Goal: Transaction & Acquisition: Purchase product/service

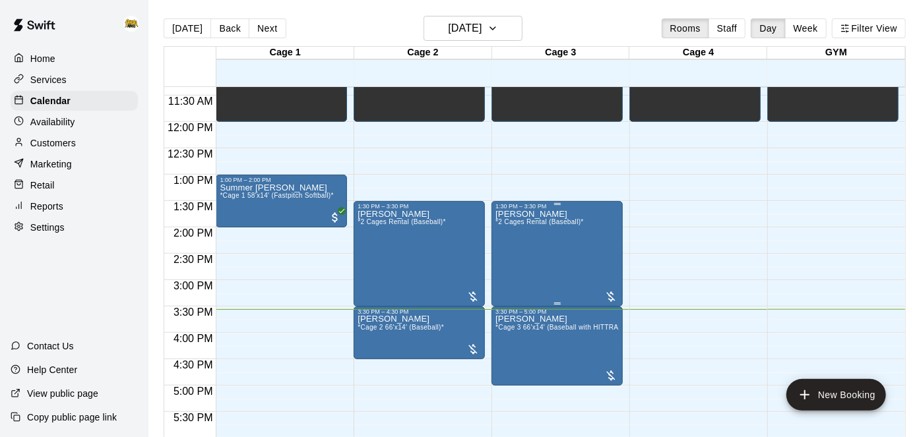
scroll to position [588, 0]
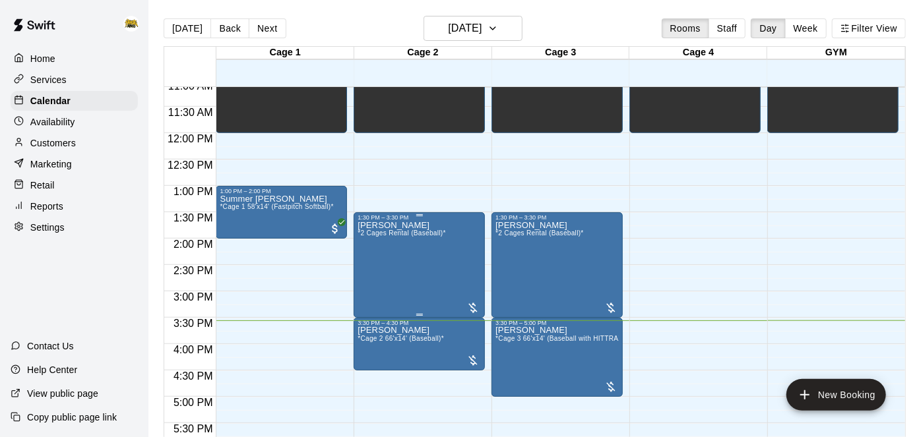
click at [393, 255] on div "[PERSON_NAME] *2 Cages Rental (Baseball)*" at bounding box center [401, 439] width 88 height 437
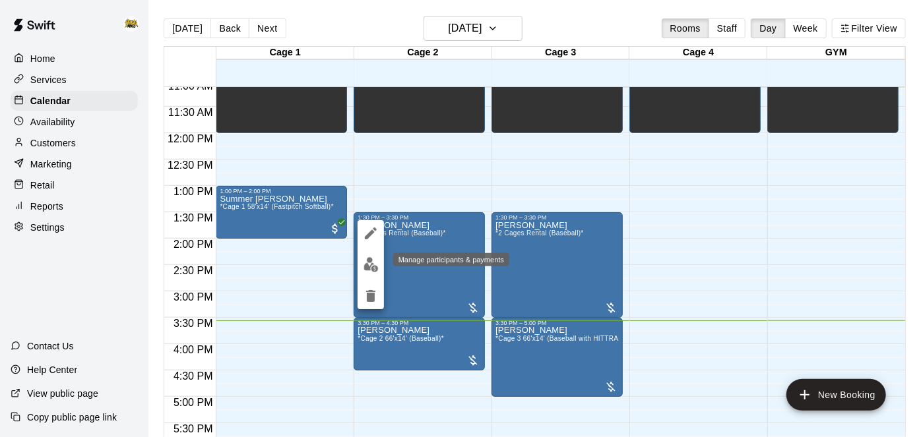
click at [365, 269] on img "edit" at bounding box center [370, 264] width 15 height 15
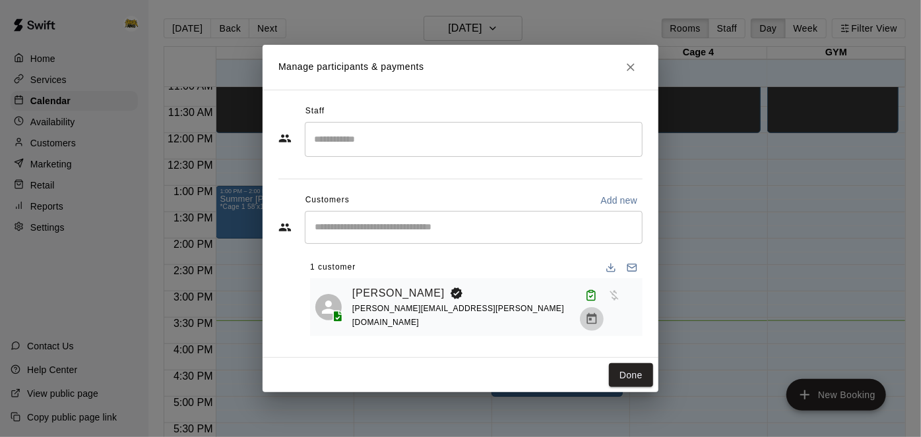
click at [597, 313] on icon "Manage bookings & payment" at bounding box center [592, 318] width 10 height 11
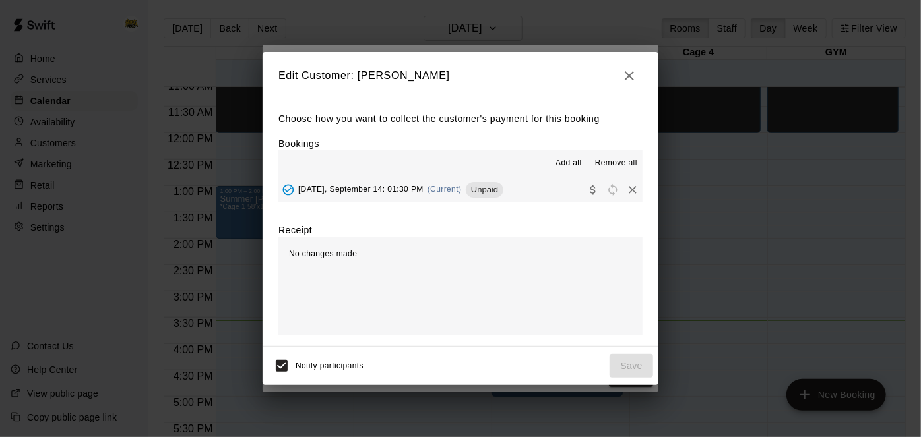
click at [540, 183] on button "[DATE], September 14: 01:30 PM (Current) Unpaid" at bounding box center [460, 189] width 364 height 24
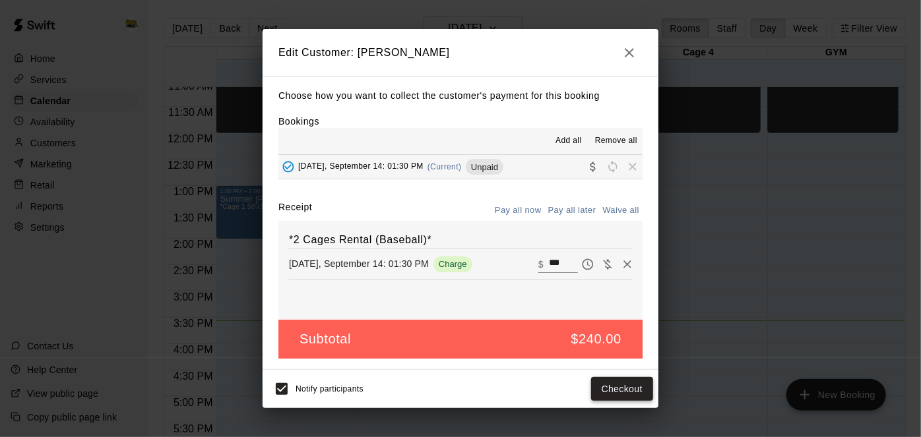
click at [608, 386] on button "Checkout" at bounding box center [622, 389] width 62 height 24
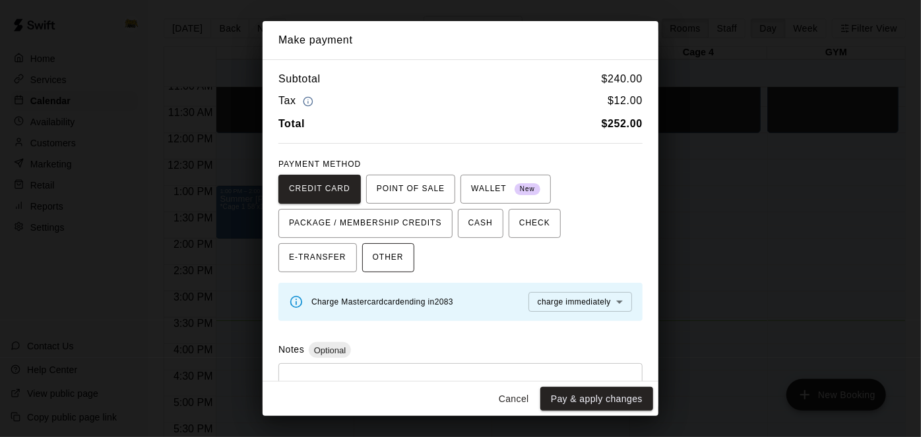
click at [373, 265] on span "OTHER" at bounding box center [388, 257] width 31 height 21
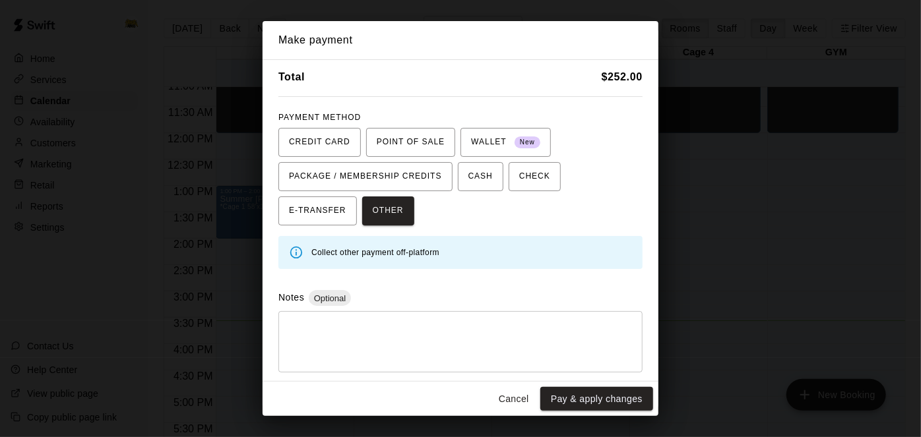
scroll to position [20, 0]
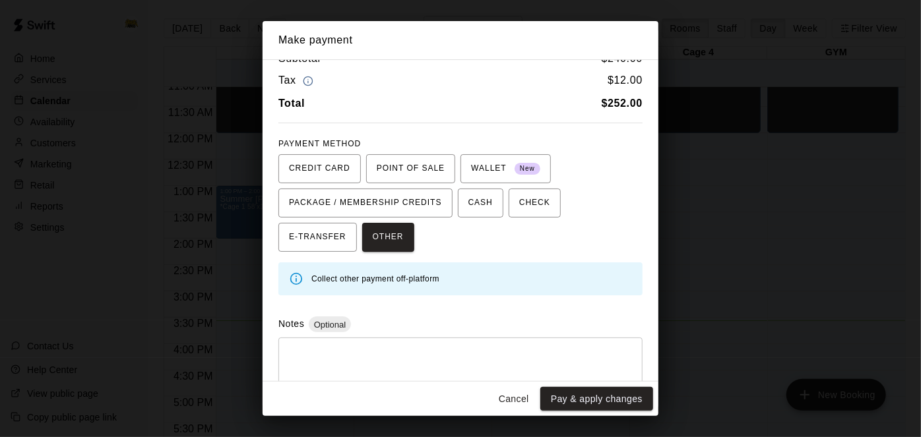
click at [386, 352] on textarea at bounding box center [461, 369] width 346 height 40
type textarea "*"
click at [346, 227] on span "E-TRANSFER" at bounding box center [317, 237] width 57 height 21
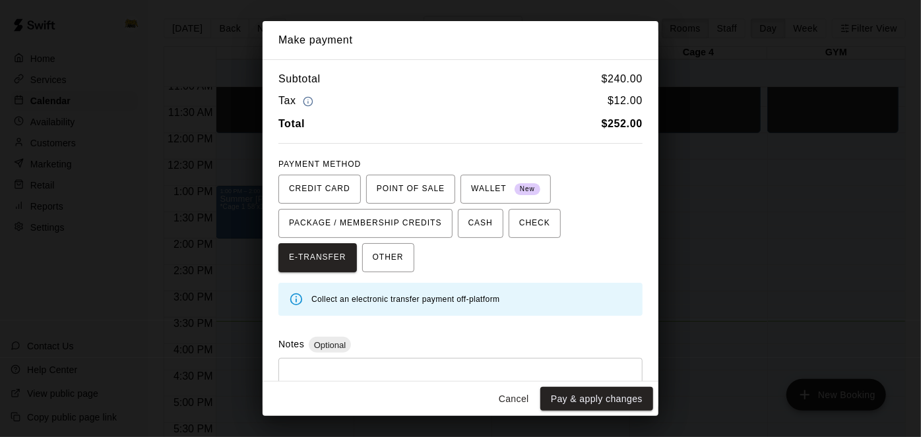
scroll to position [47, 0]
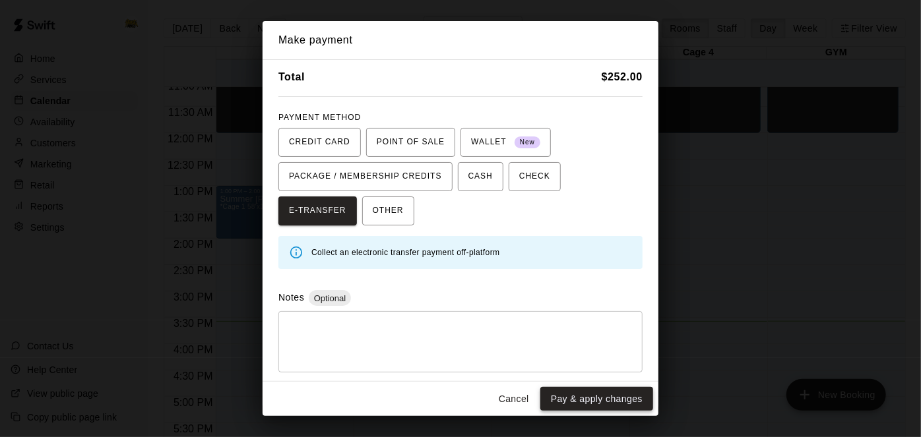
click at [592, 404] on button "Pay & apply changes" at bounding box center [596, 399] width 113 height 24
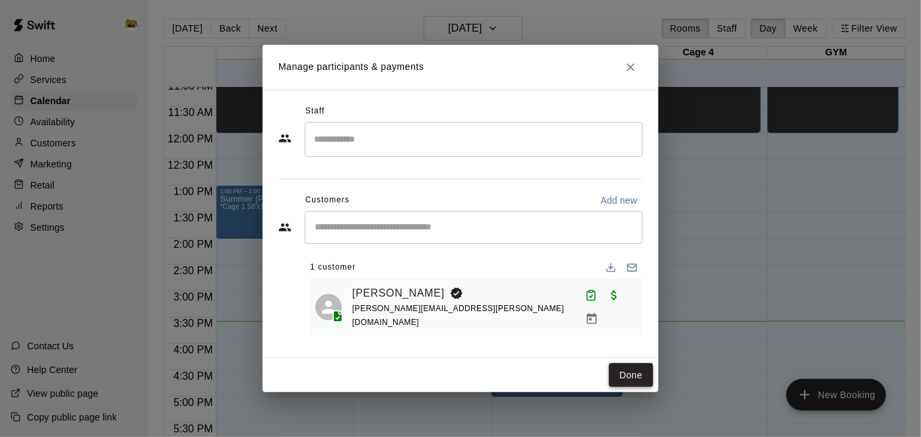
click at [627, 376] on button "Done" at bounding box center [631, 375] width 44 height 24
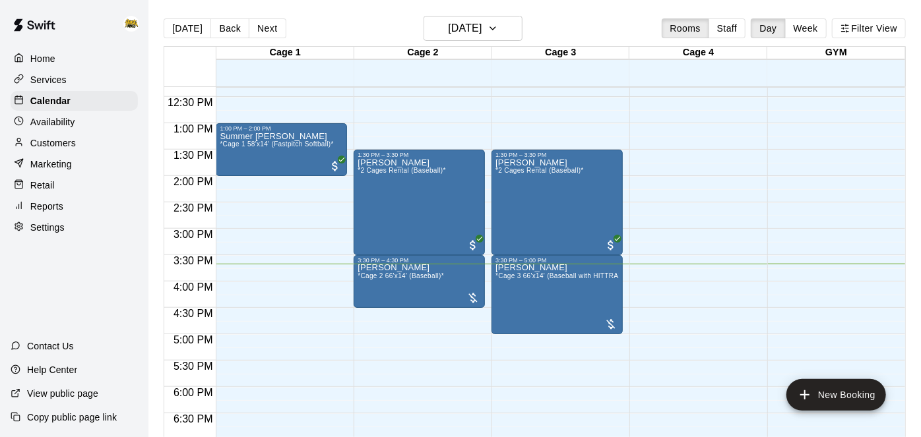
scroll to position [647, 0]
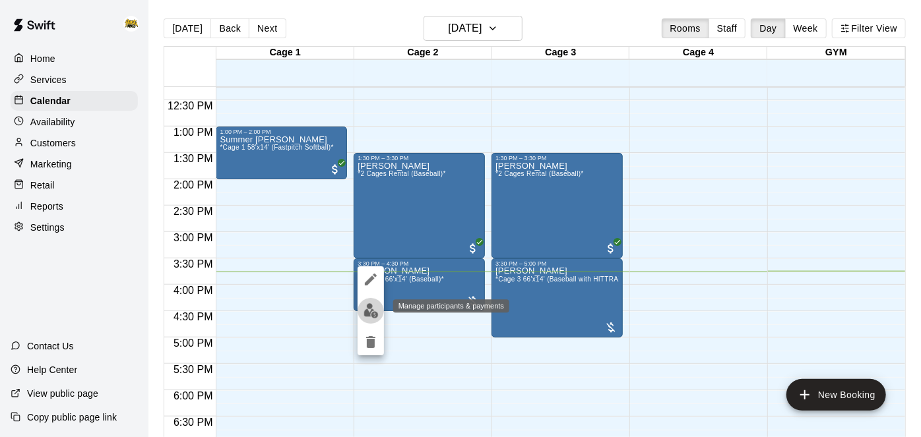
click at [364, 310] on img "edit" at bounding box center [370, 310] width 15 height 15
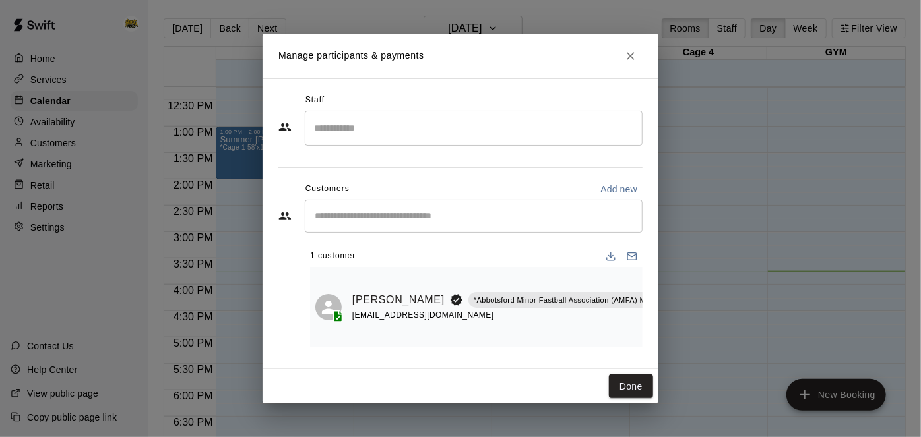
click at [586, 282] on div "[PERSON_NAME] *Abbotsford Minor Fastball Association (AMFA) Membership* [EMAIL_…" at bounding box center [513, 307] width 322 height 70
click at [625, 342] on div "[PERSON_NAME] *Abbotsford Minor Fastball Association (AMFA) Membership* [EMAIL_…" at bounding box center [476, 307] width 332 height 80
click at [640, 382] on button "Done" at bounding box center [631, 387] width 44 height 24
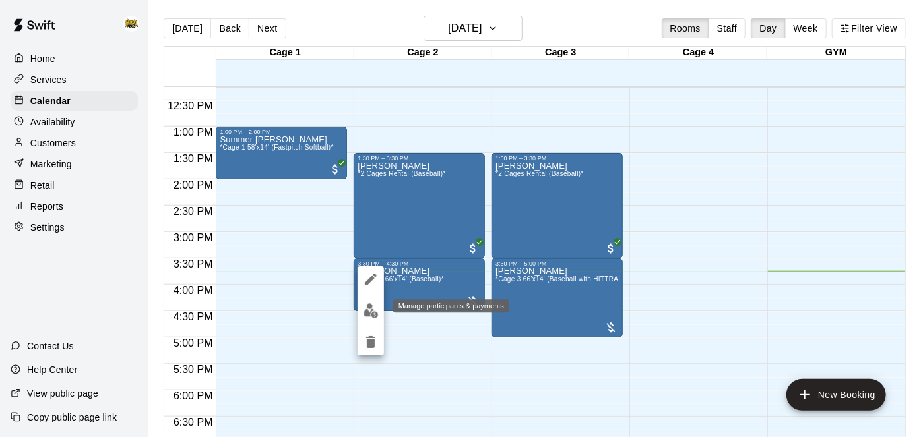
click at [370, 313] on img "edit" at bounding box center [370, 310] width 15 height 15
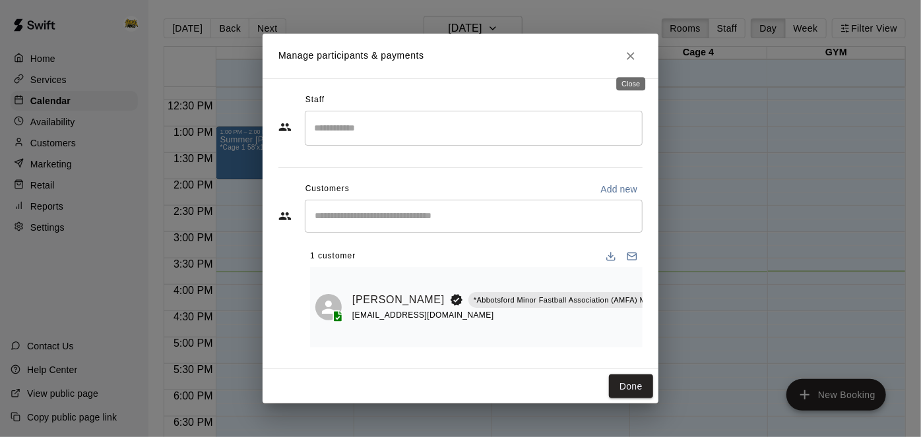
click at [631, 61] on icon "Close" at bounding box center [630, 55] width 13 height 13
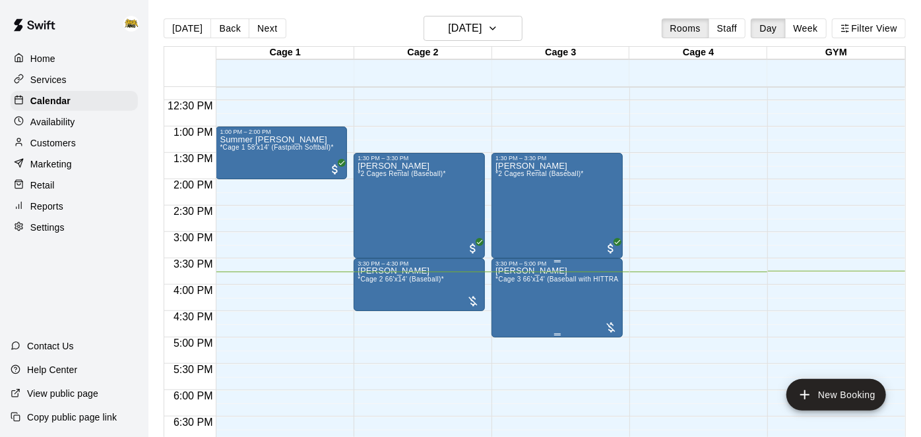
click at [555, 276] on span "*Cage 3 66'x14' (Baseball with HITTRAX)*" at bounding box center [561, 279] width 133 height 7
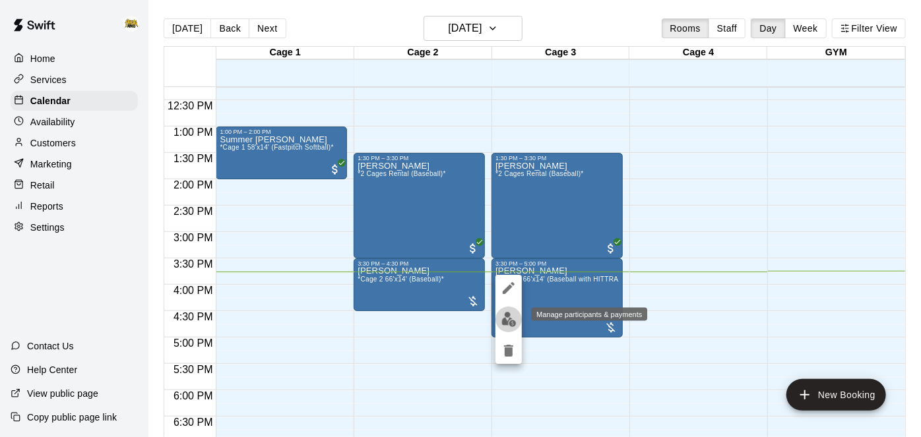
click at [514, 321] on img "edit" at bounding box center [508, 319] width 15 height 15
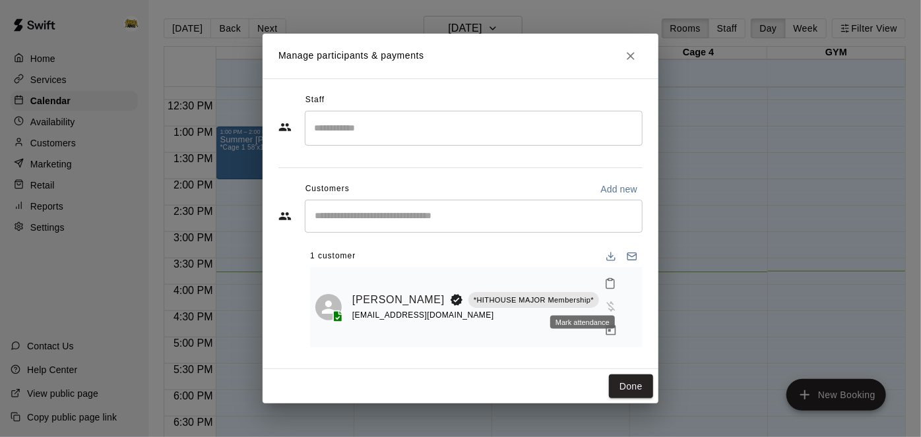
click at [604, 290] on icon "Mark attendance" at bounding box center [610, 284] width 12 height 12
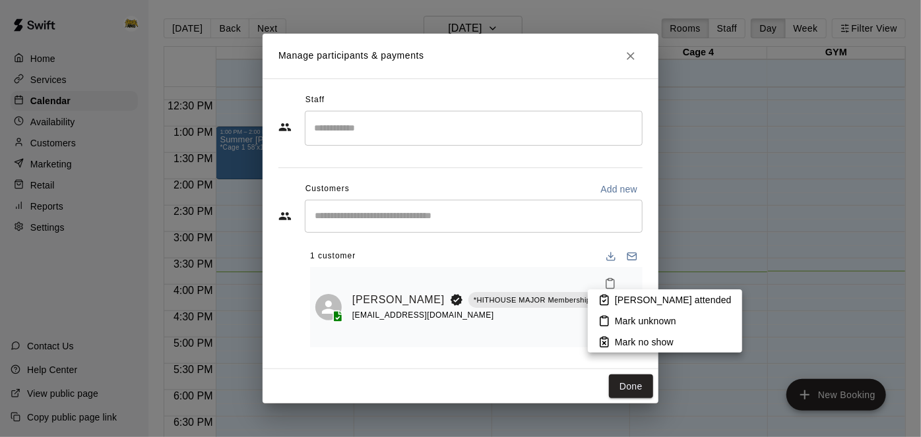
click at [638, 298] on p "[PERSON_NAME] attended" at bounding box center [673, 299] width 117 height 13
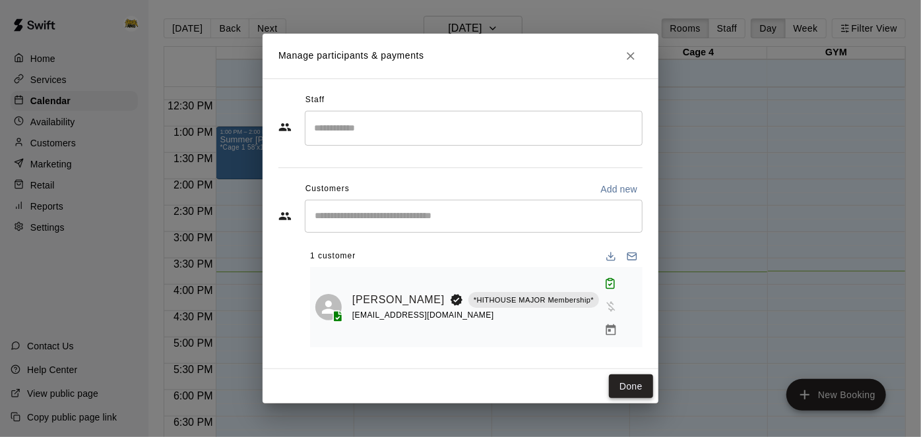
click at [627, 375] on button "Done" at bounding box center [631, 387] width 44 height 24
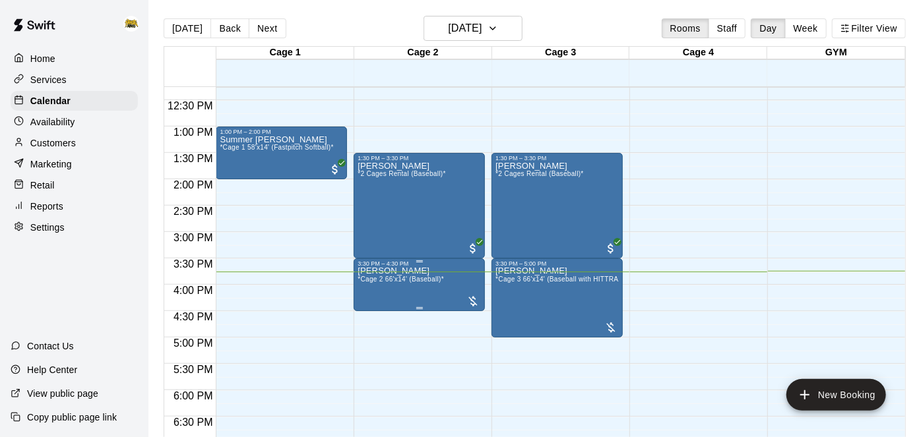
click at [375, 317] on img "edit" at bounding box center [370, 310] width 15 height 15
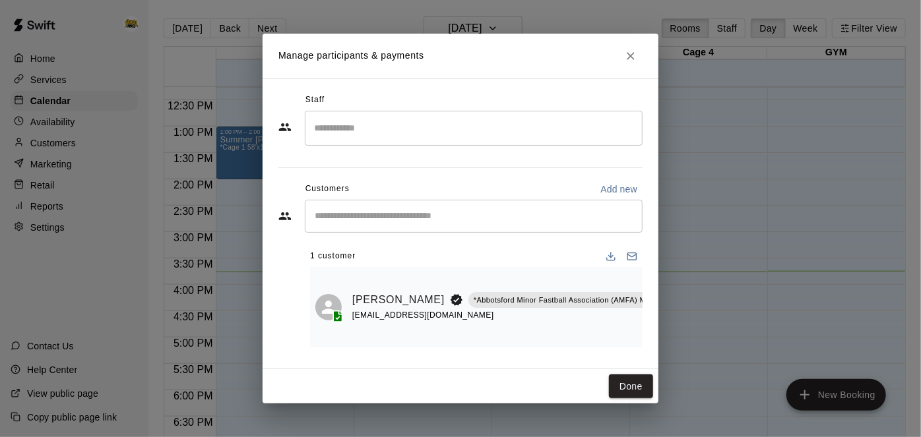
scroll to position [0, 21]
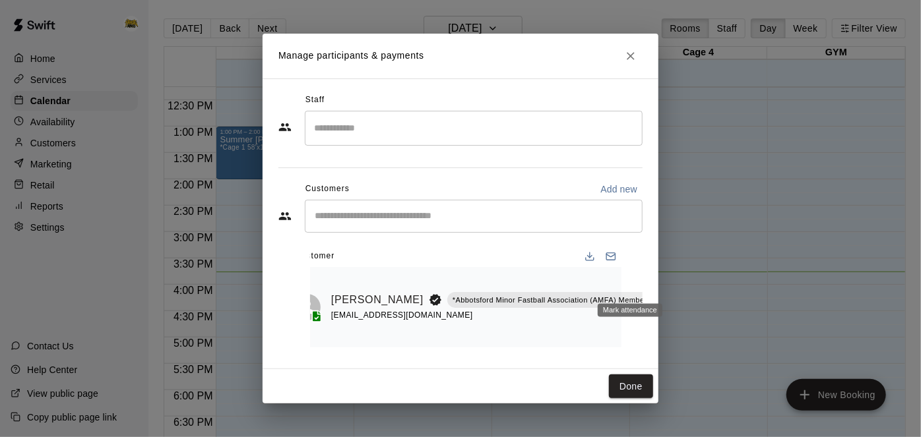
click at [675, 283] on icon "Mark attendance" at bounding box center [681, 284] width 12 height 12
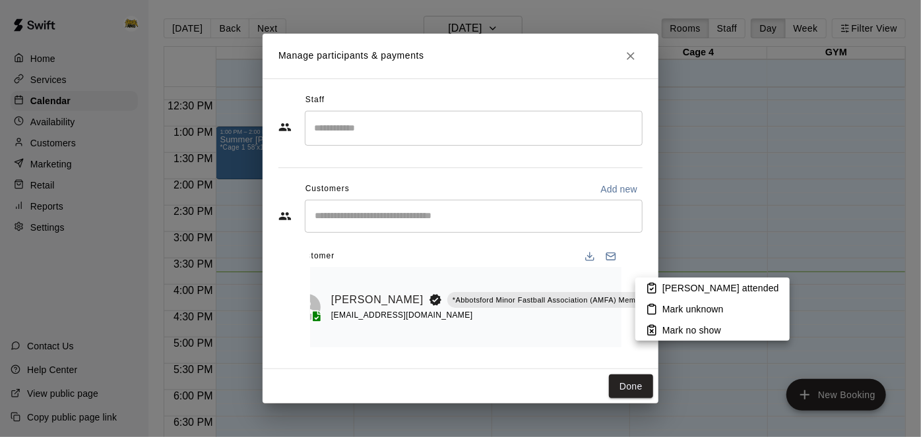
click at [679, 292] on p "[PERSON_NAME] attended" at bounding box center [720, 288] width 117 height 13
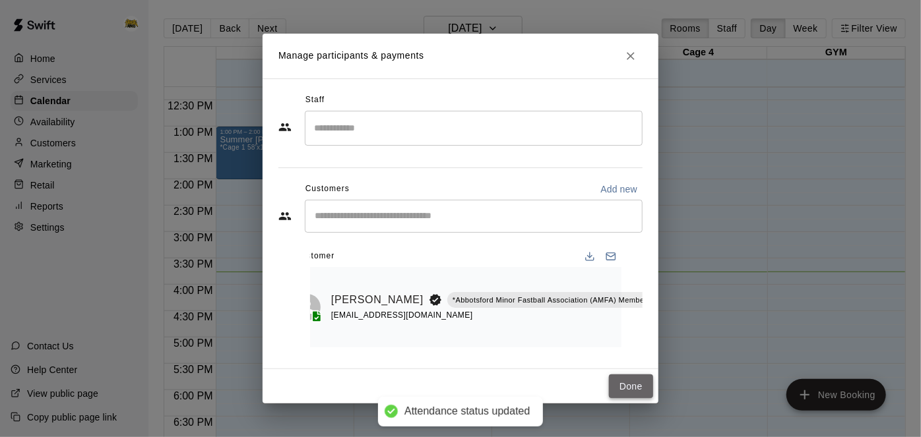
click at [630, 390] on button "Done" at bounding box center [631, 387] width 44 height 24
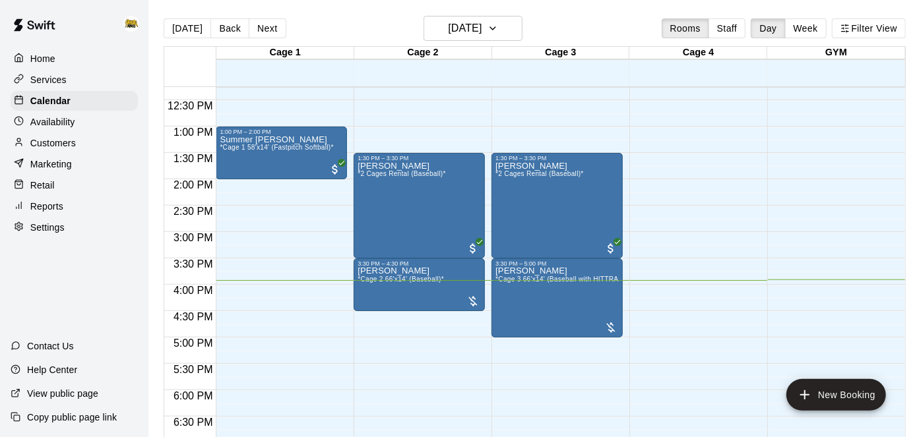
click at [309, 326] on div "12:00 AM – 10:00 AM Closed 10:00 AM – 12:00 PM Unavailable 1:00 PM – 2:00 PM Su…" at bounding box center [281, 74] width 131 height 1266
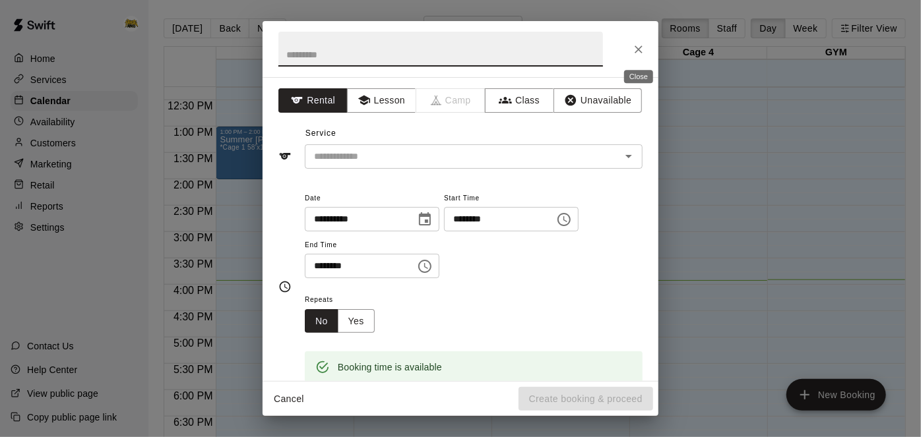
click at [642, 46] on icon "Close" at bounding box center [638, 49] width 13 height 13
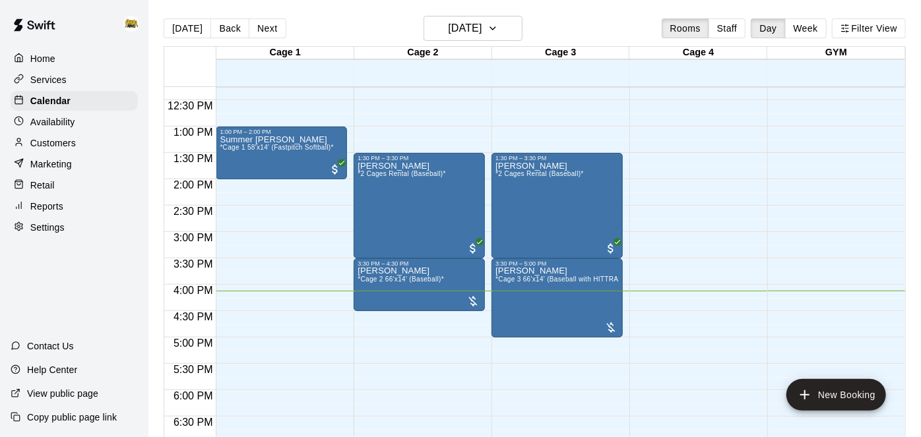
click at [693, 158] on div "12:00 AM – 10:00 AM Closed 10:00 AM – 12:00 PM Unavailable Cage 1 , Cage 2 , Ca…" at bounding box center [694, 74] width 131 height 1266
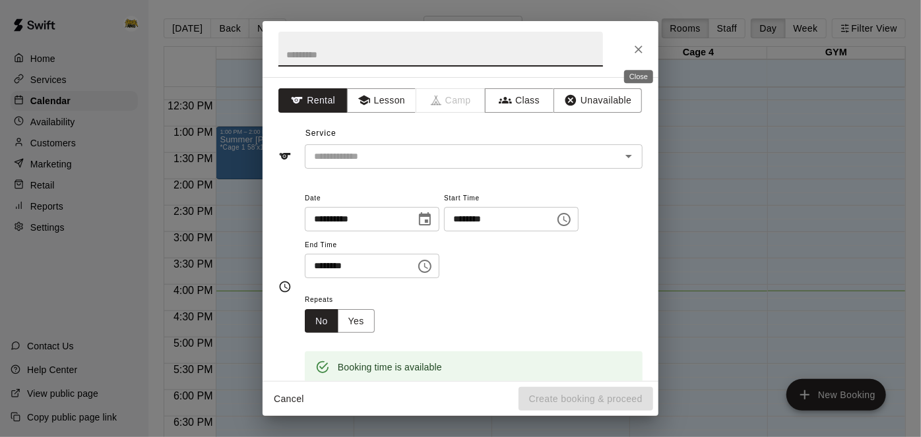
click at [640, 46] on icon "Close" at bounding box center [638, 50] width 8 height 8
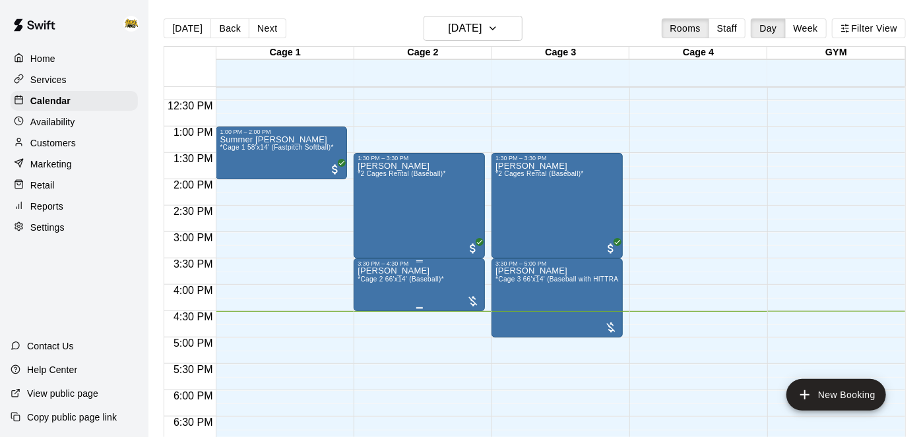
click at [387, 264] on div "3:30 PM – 4:30 PM" at bounding box center [418, 263] width 123 height 7
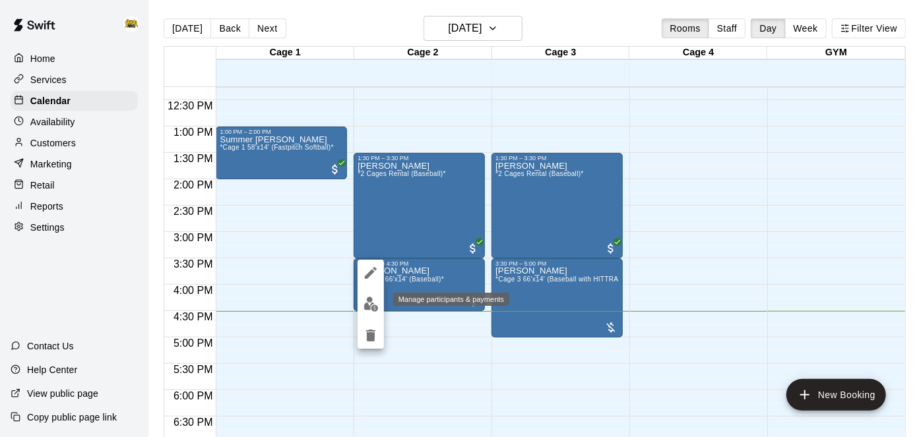
click at [373, 305] on img "edit" at bounding box center [370, 304] width 15 height 15
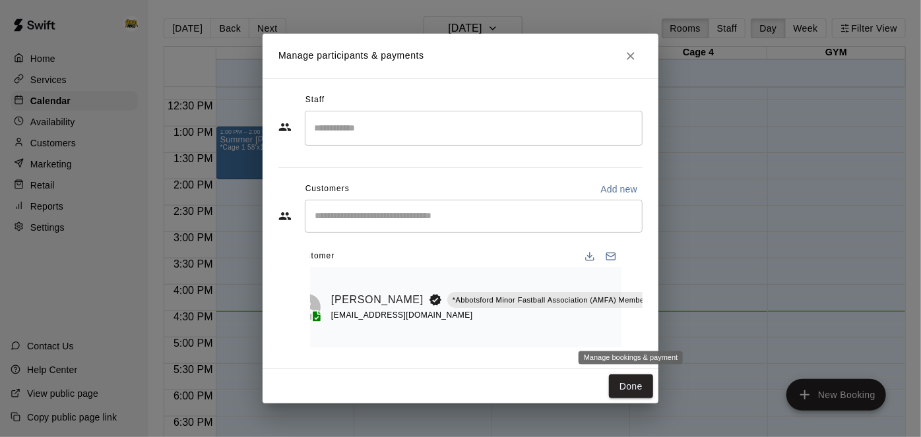
click at [675, 333] on icon "Manage bookings & payment" at bounding box center [681, 330] width 13 height 13
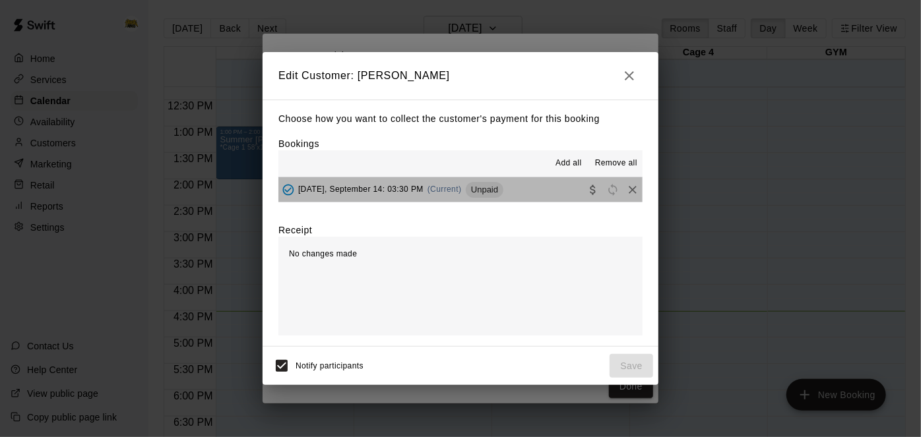
click at [518, 189] on button "[DATE], September 14: 03:30 PM (Current) Unpaid" at bounding box center [460, 189] width 364 height 24
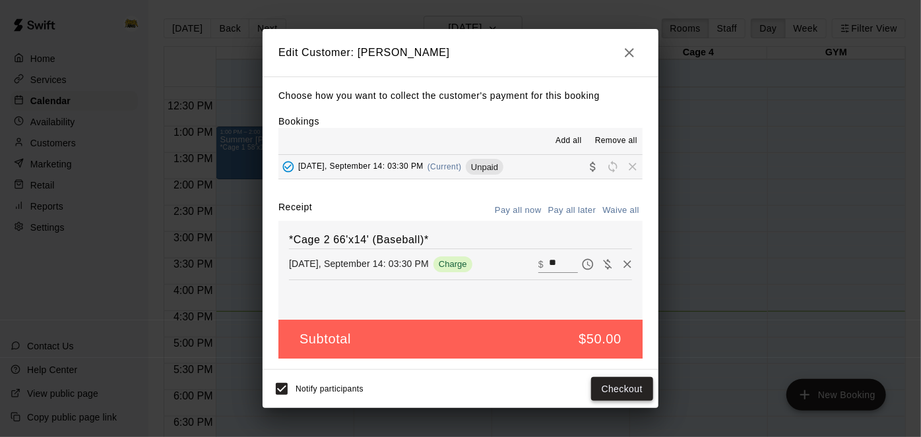
click at [620, 392] on button "Checkout" at bounding box center [622, 389] width 62 height 24
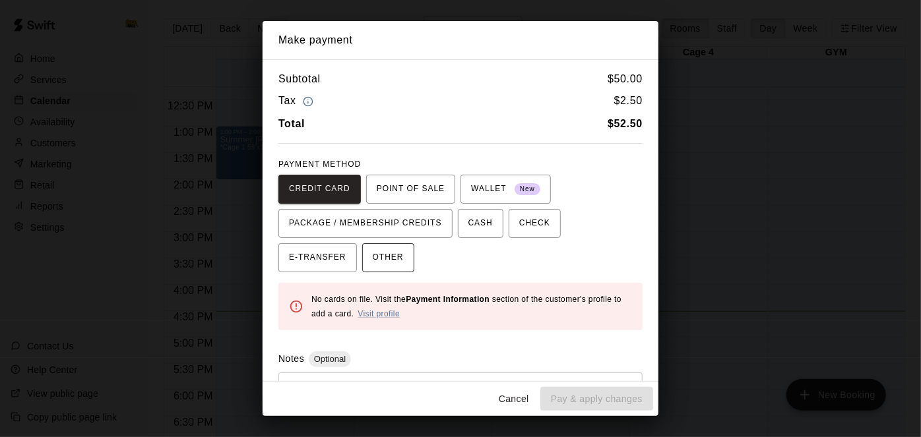
click at [362, 262] on button "OTHER" at bounding box center [388, 257] width 52 height 29
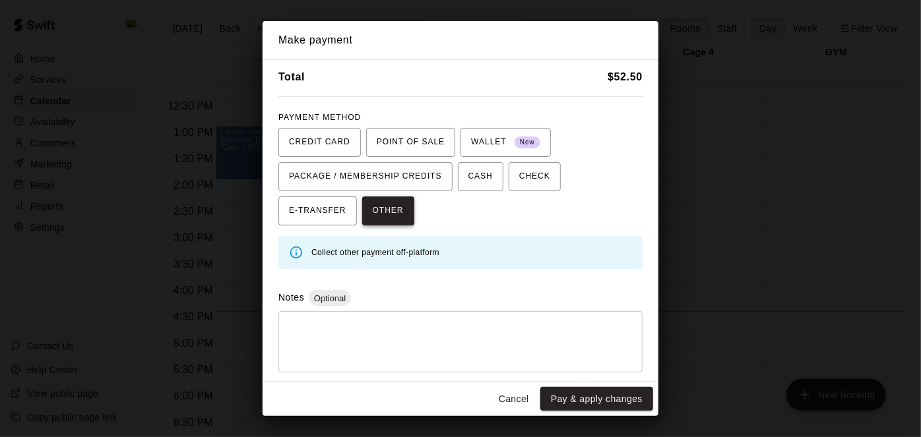
scroll to position [42, 0]
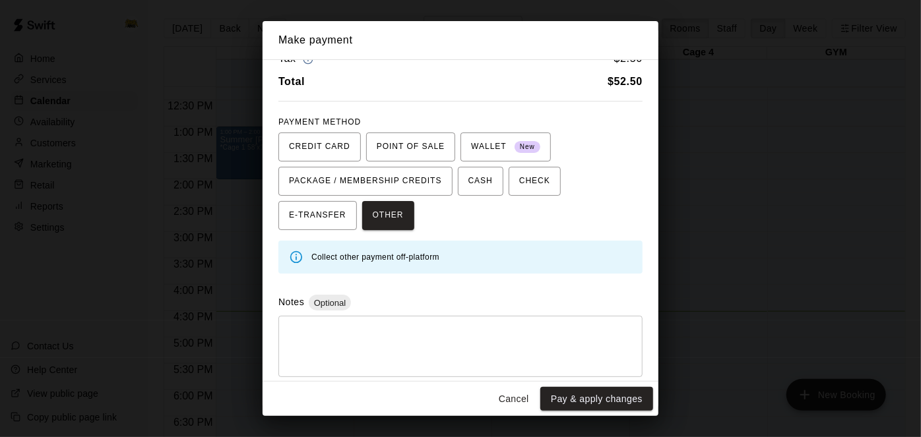
click at [350, 332] on textarea at bounding box center [461, 347] width 346 height 40
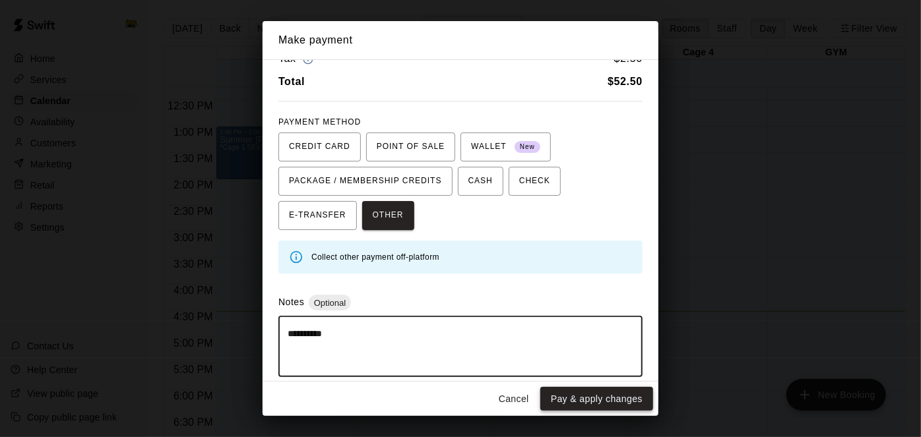
type textarea "**********"
click at [576, 396] on button "Pay & apply changes" at bounding box center [596, 399] width 113 height 24
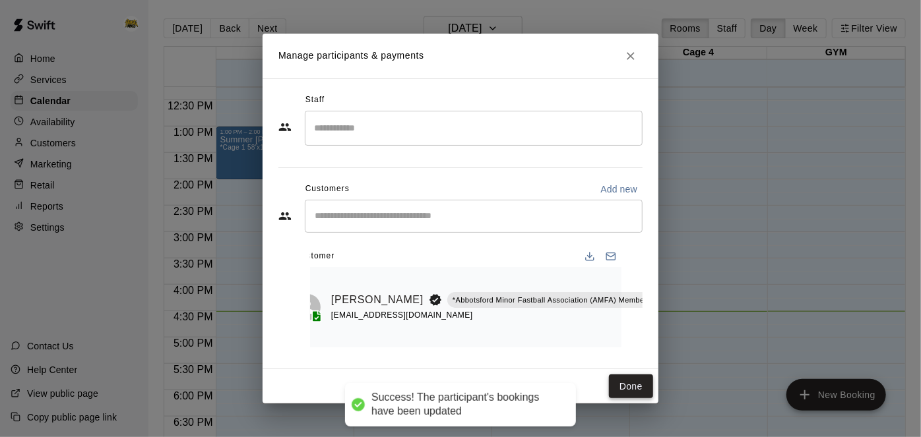
click at [624, 381] on button "Done" at bounding box center [631, 387] width 44 height 24
